Goal: Navigation & Orientation: Find specific page/section

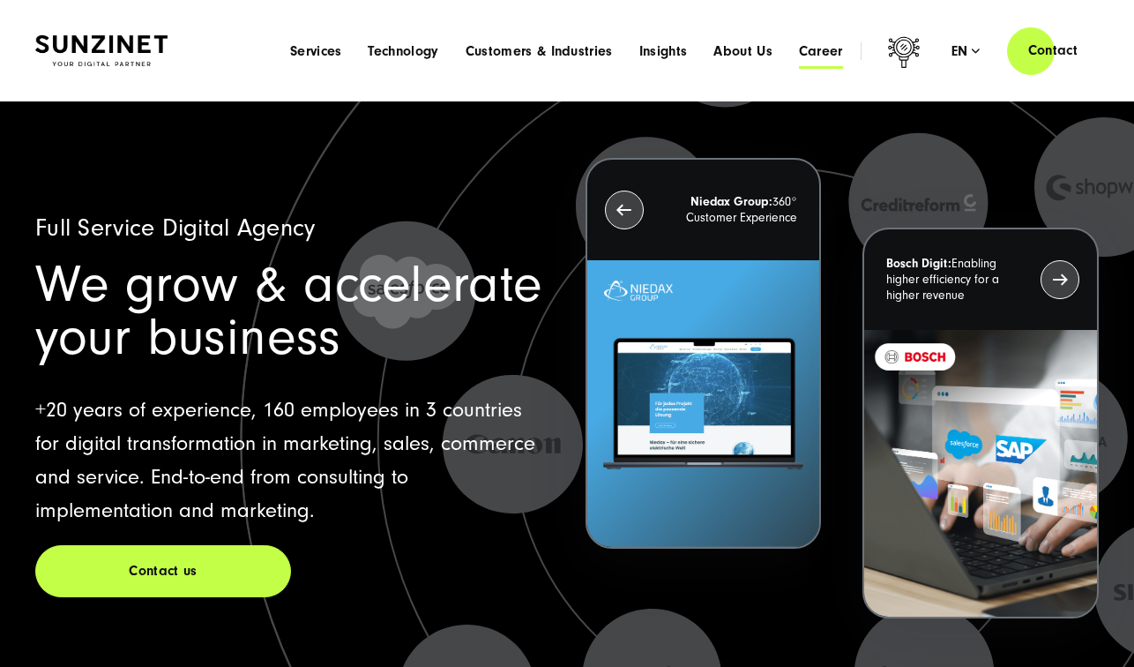
click at [827, 59] on span "Career" at bounding box center [821, 51] width 44 height 18
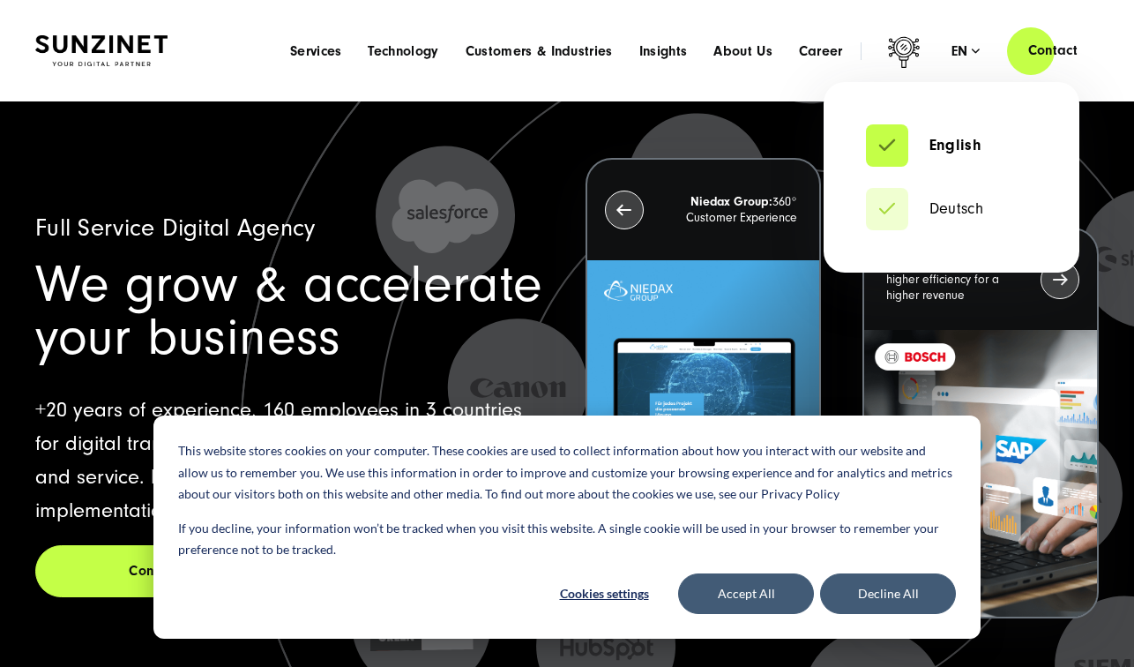
click at [975, 44] on div "en" at bounding box center [966, 51] width 29 height 18
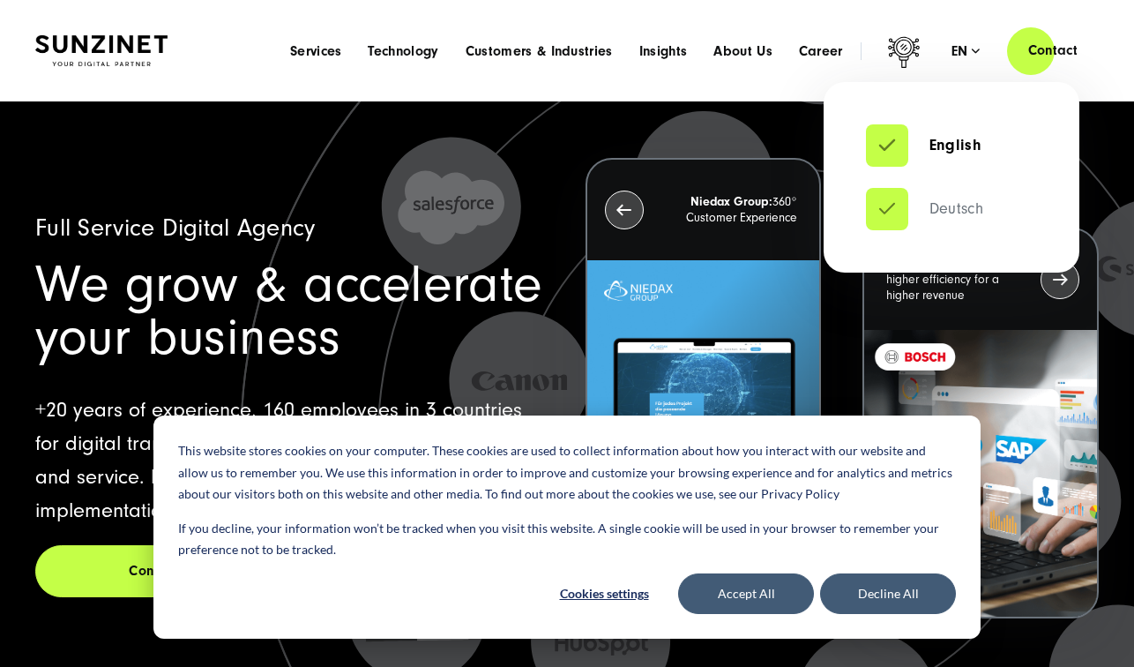
click at [931, 207] on link "Deutsch" at bounding box center [924, 209] width 117 height 18
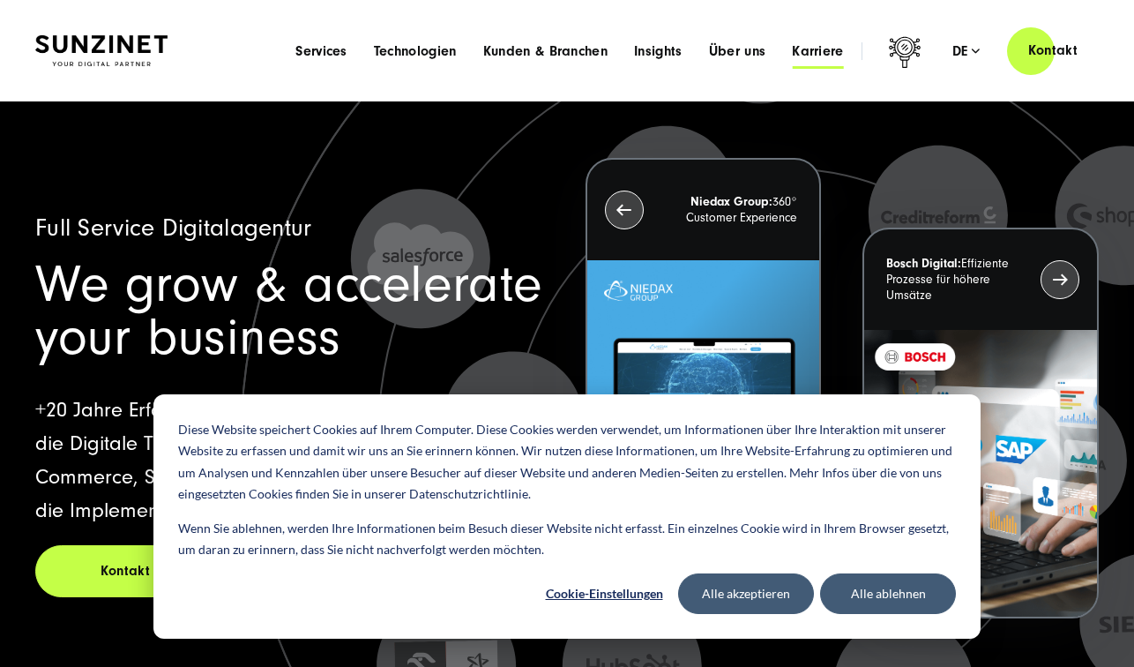
click at [808, 49] on span "Karriere" at bounding box center [818, 51] width 52 height 18
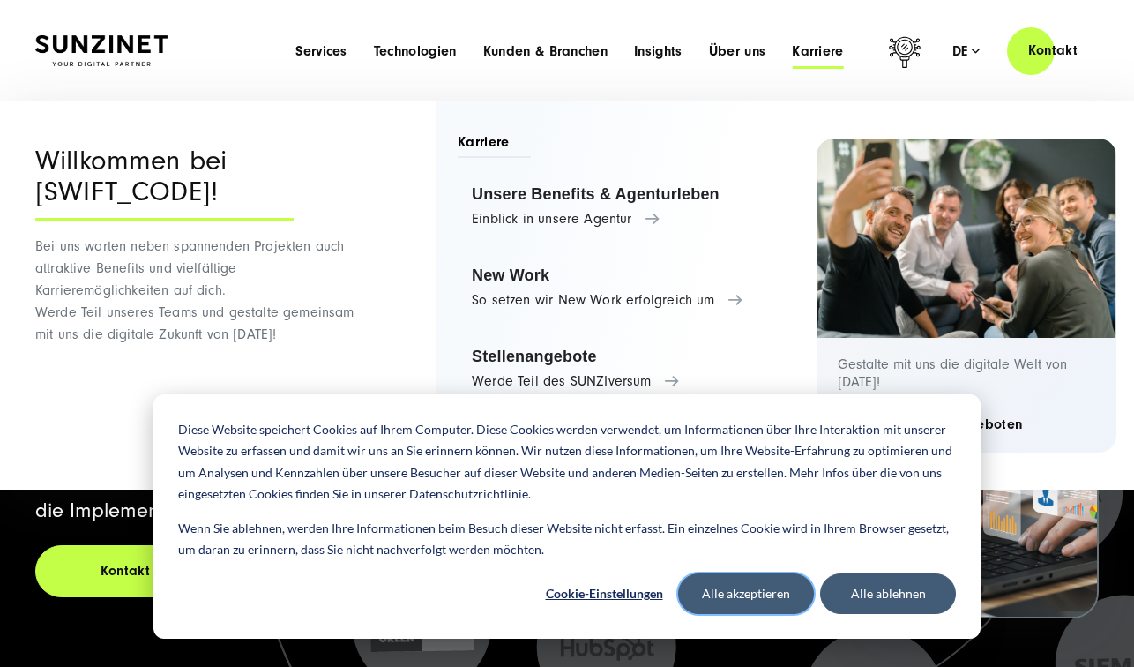
click at [748, 593] on button "Alle akzeptieren" at bounding box center [746, 593] width 136 height 41
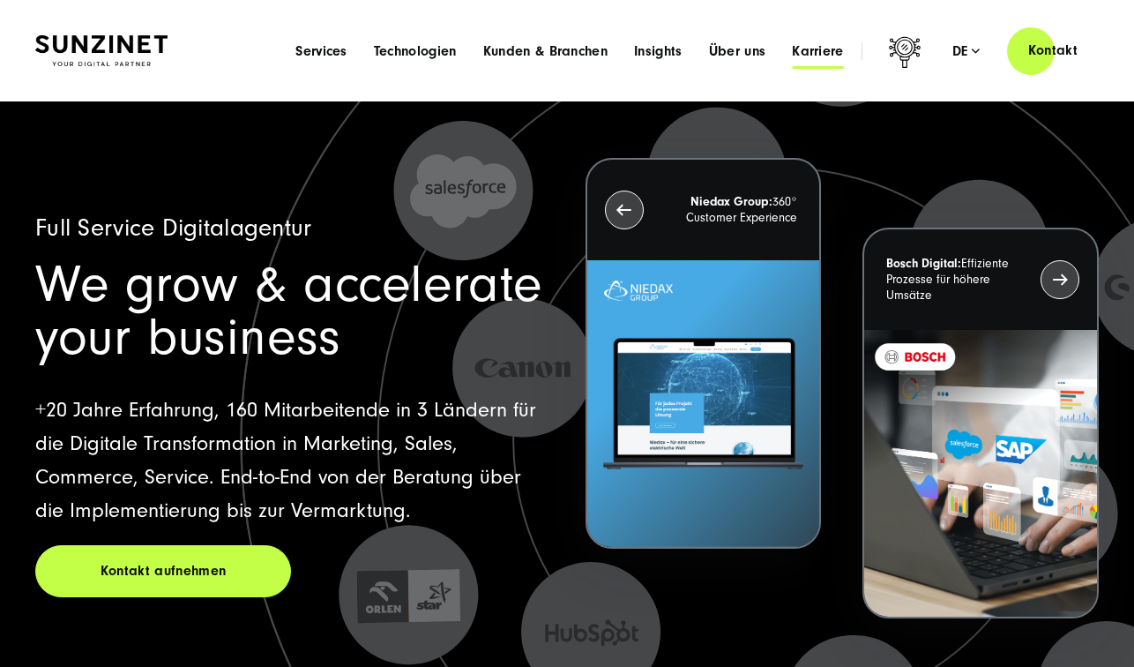
click at [807, 46] on span "Karriere" at bounding box center [818, 51] width 52 height 18
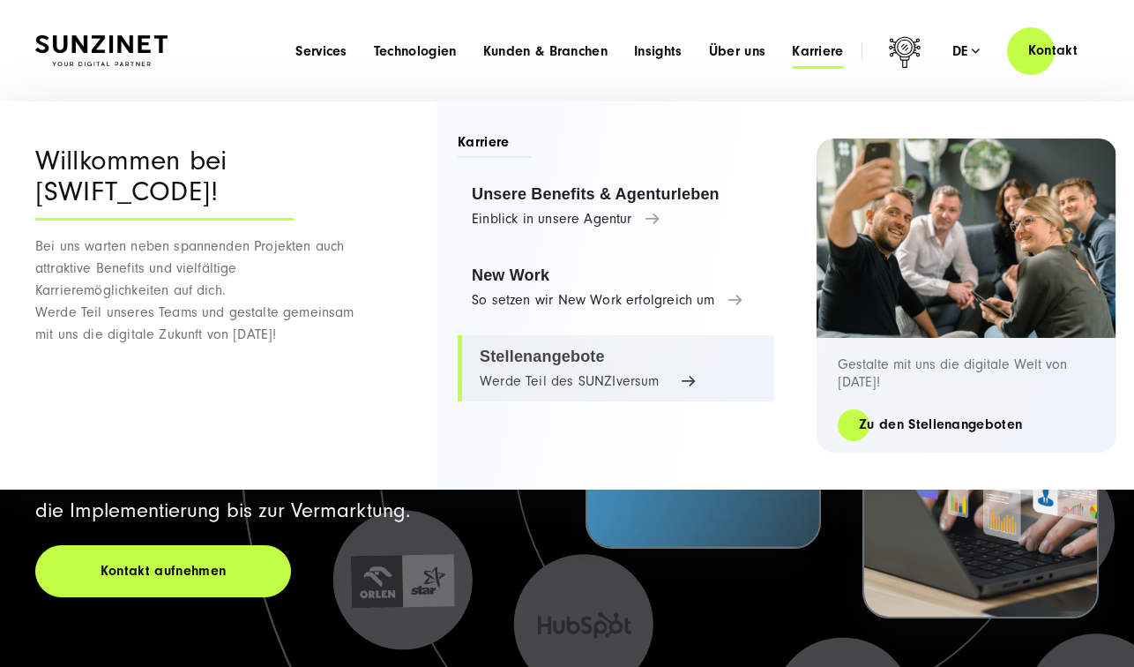
click at [553, 369] on link "Stellenangebote Werde Teil des SUNZIversum" at bounding box center [616, 368] width 317 height 67
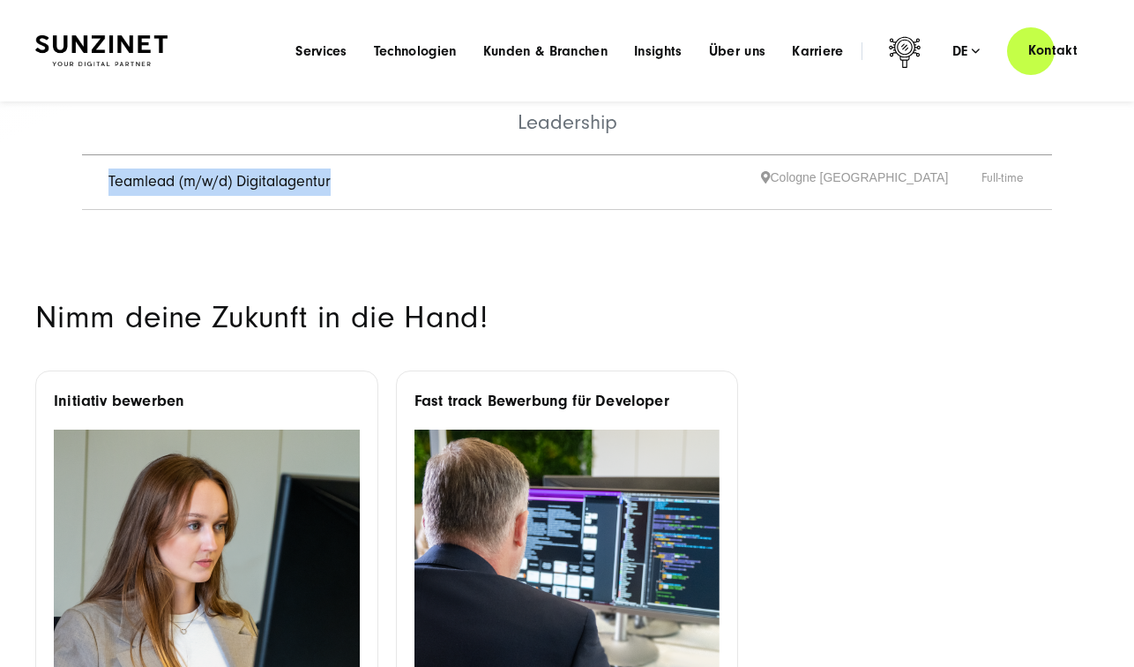
scroll to position [687, 0]
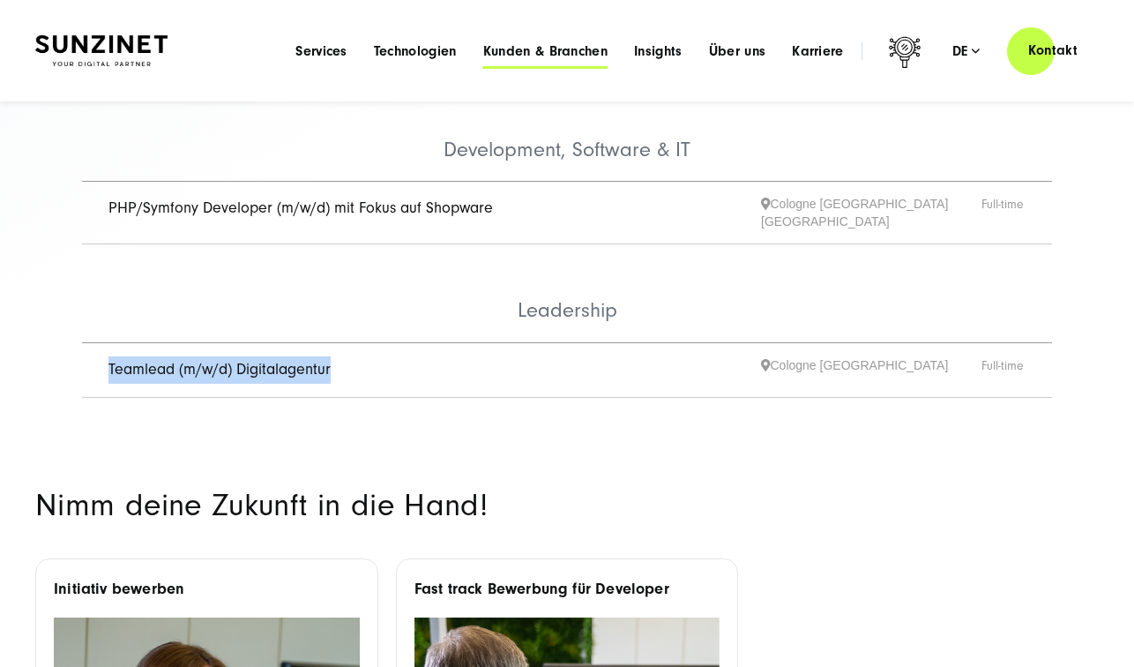
click at [523, 56] on span "Kunden & Branchen" at bounding box center [545, 51] width 124 height 18
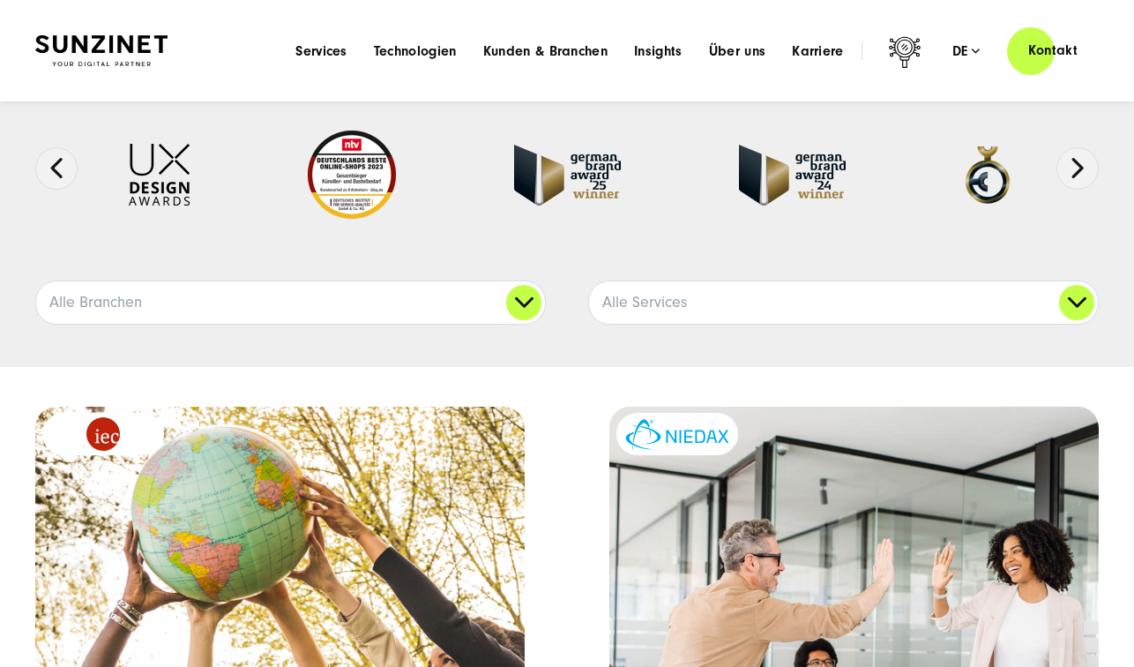
scroll to position [127, 0]
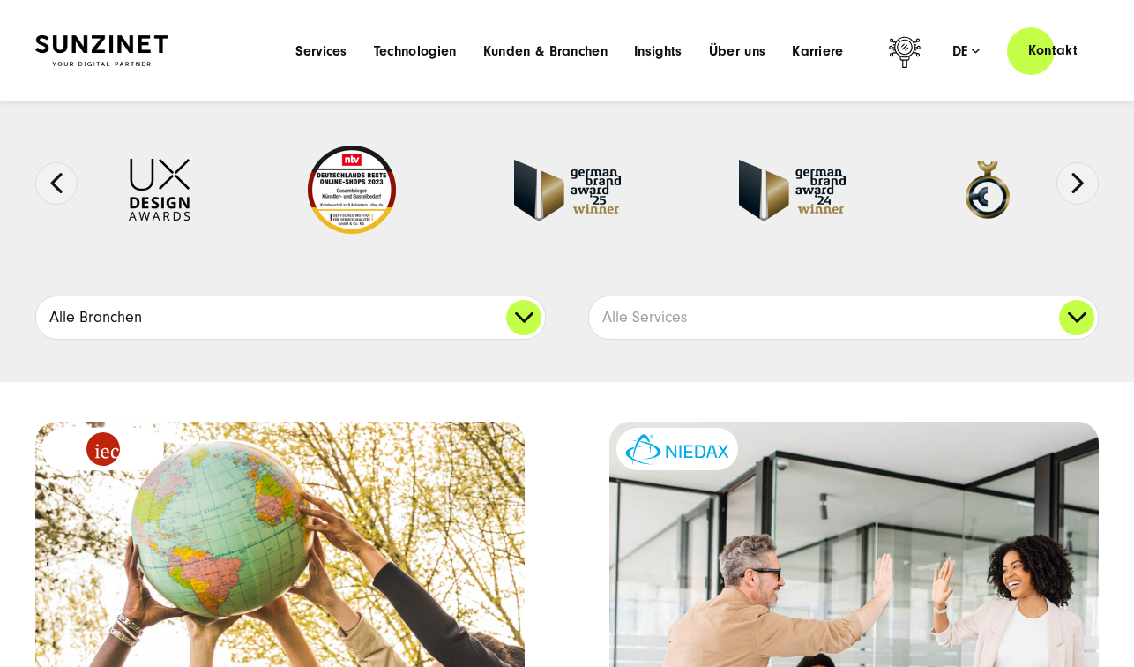
click at [530, 321] on link "Alle Branchen" at bounding box center [290, 317] width 509 height 42
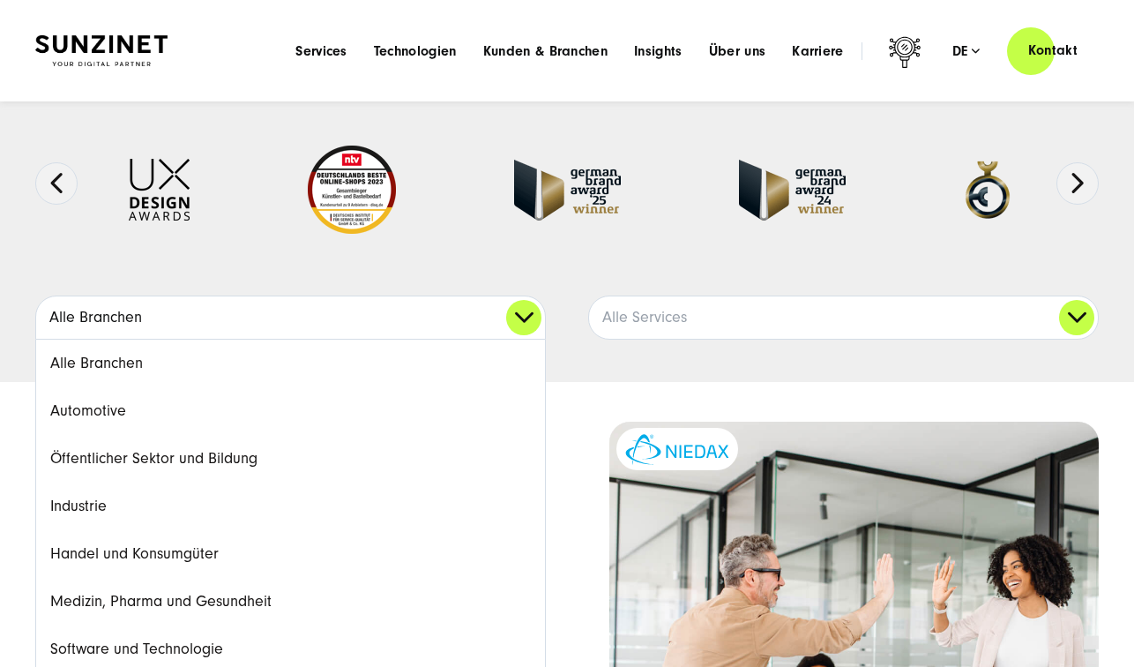
click at [530, 321] on link "Alle Branchen" at bounding box center [290, 317] width 509 height 42
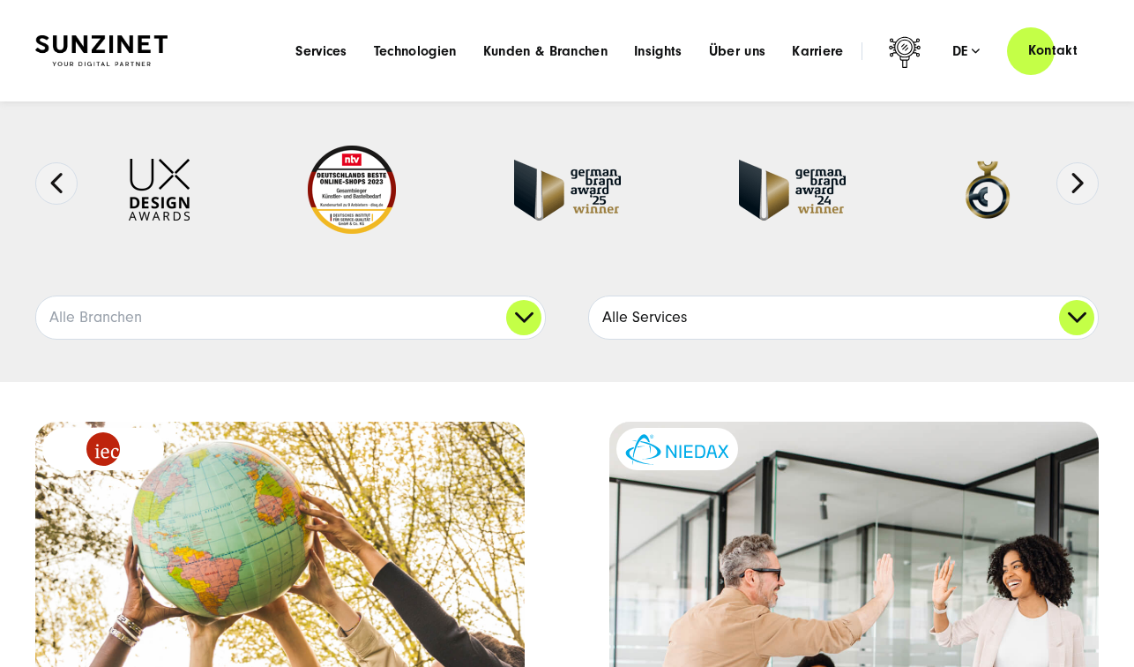
click at [655, 317] on link "Alle Services" at bounding box center [843, 317] width 509 height 42
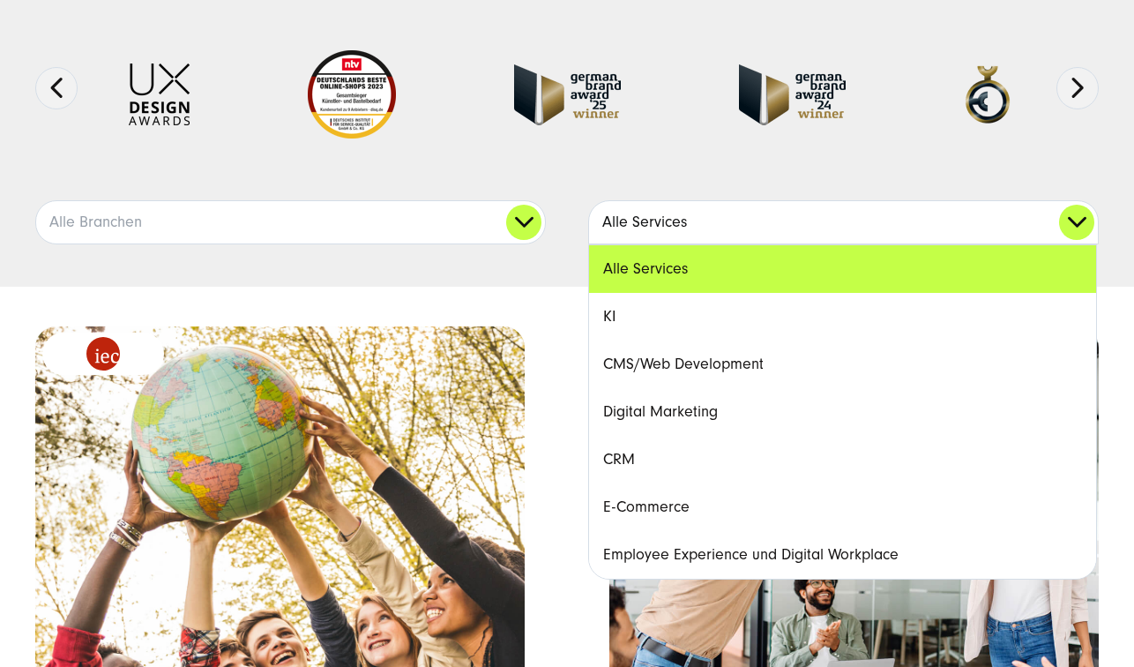
scroll to position [229, 0]
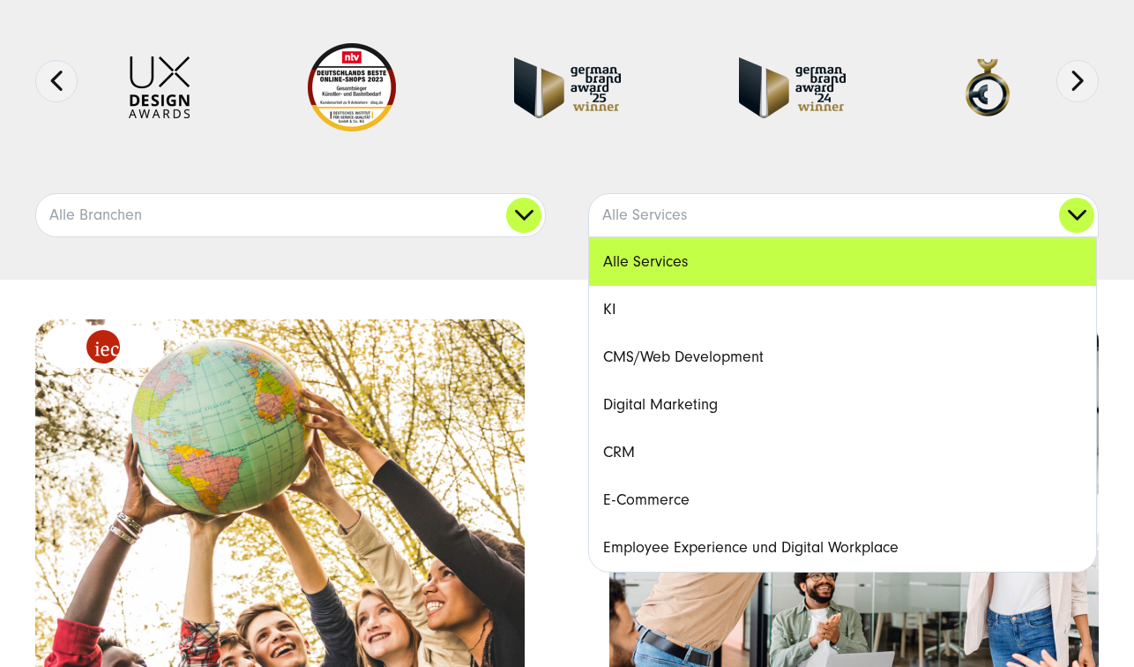
click at [700, 351] on link "CMS/Web Development" at bounding box center [842, 357] width 507 height 48
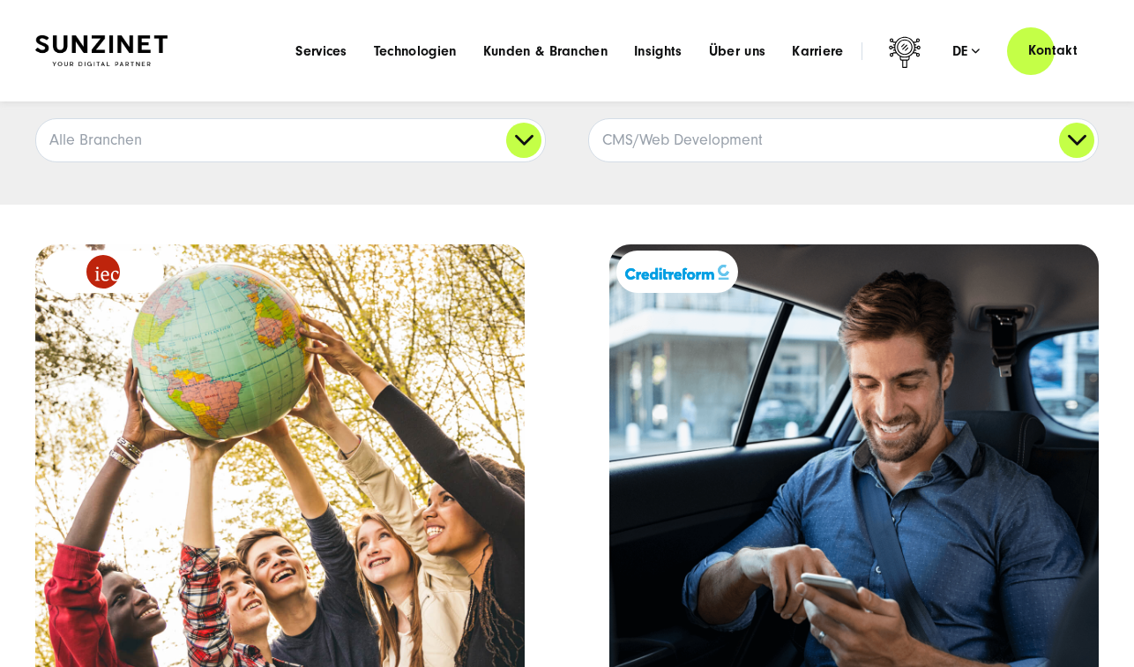
scroll to position [0, 0]
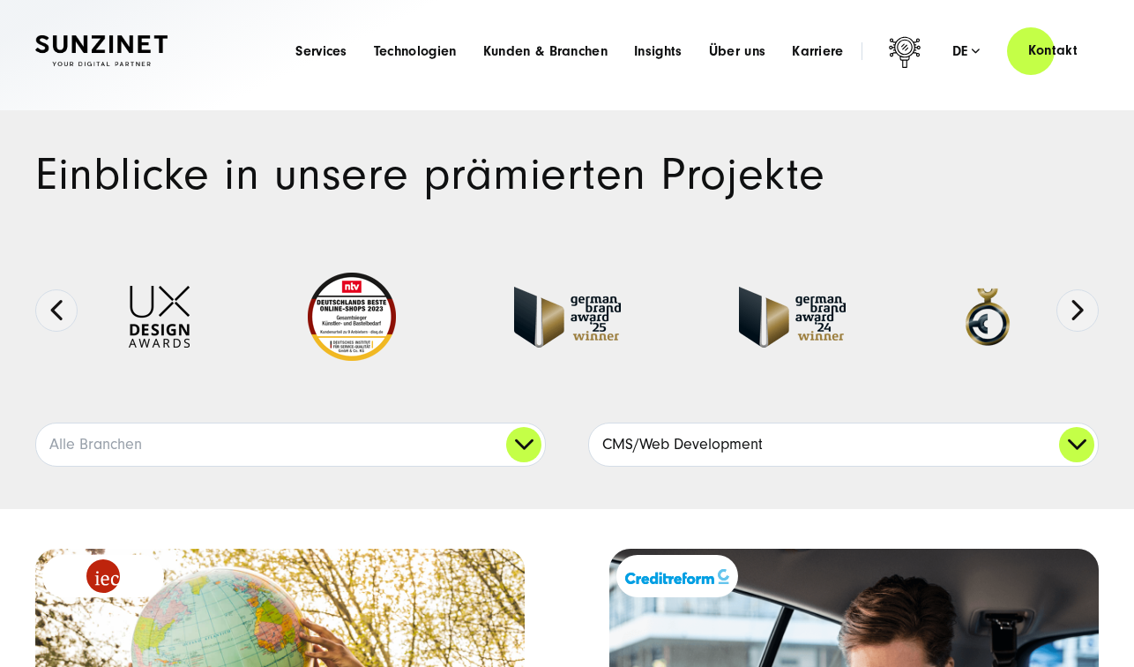
click at [637, 437] on link "CMS/Web Development" at bounding box center [843, 444] width 509 height 42
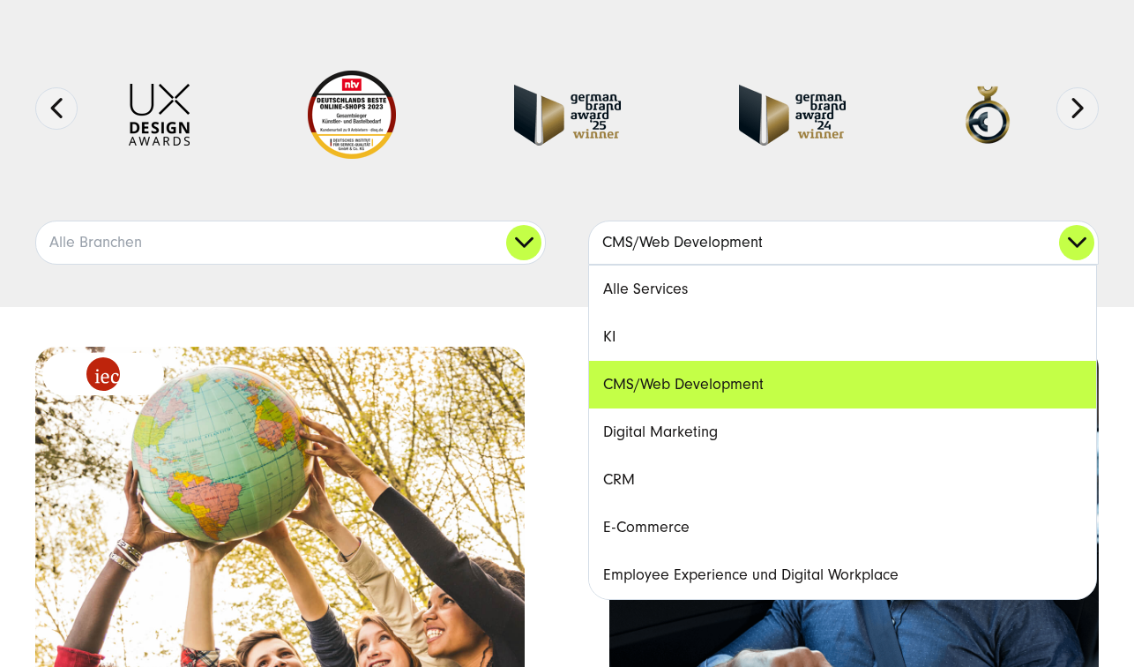
scroll to position [206, 0]
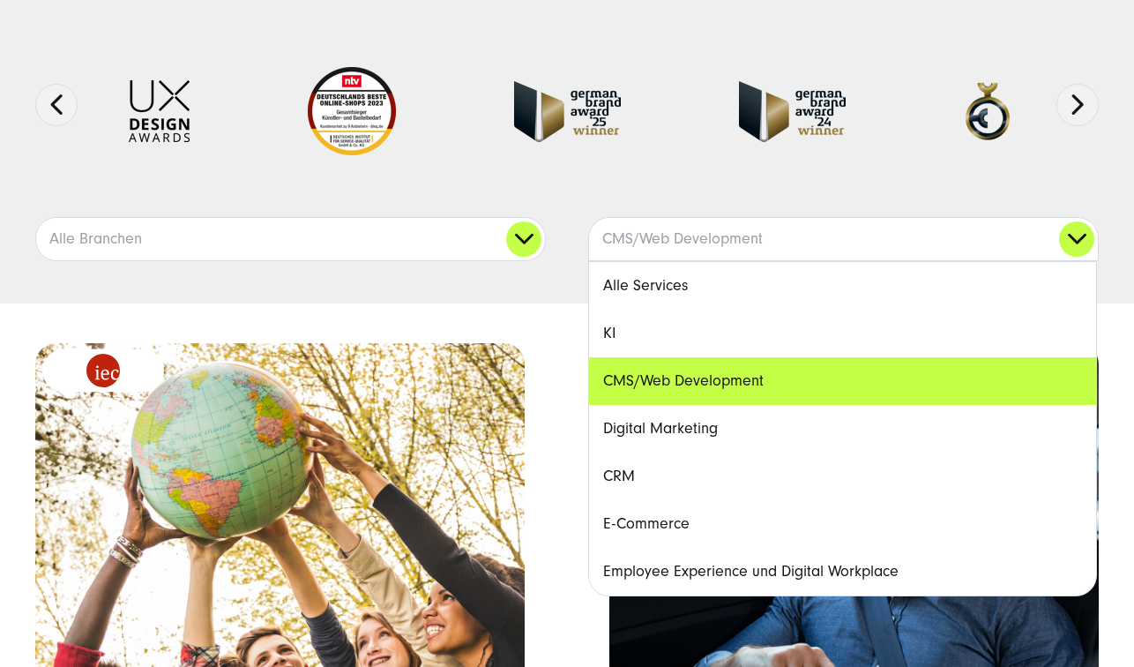
click at [670, 526] on link "E-Commerce" at bounding box center [842, 524] width 507 height 48
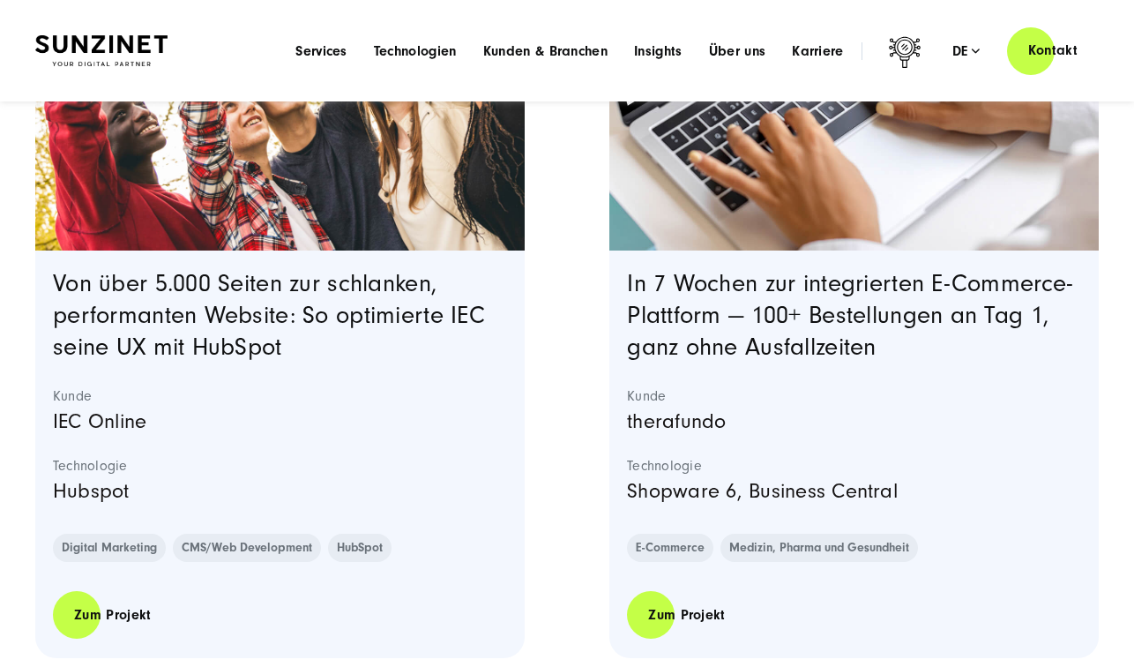
scroll to position [124, 0]
